Goal: Transaction & Acquisition: Purchase product/service

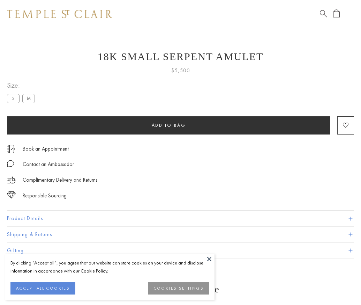
click at [169, 125] on span "Add to bag" at bounding box center [169, 125] width 34 height 6
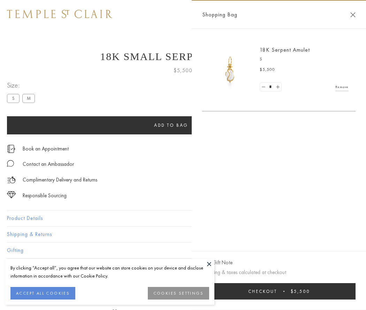
click at [277, 291] on span "Checkout" at bounding box center [262, 291] width 29 height 6
